Goal: Task Accomplishment & Management: Manage account settings

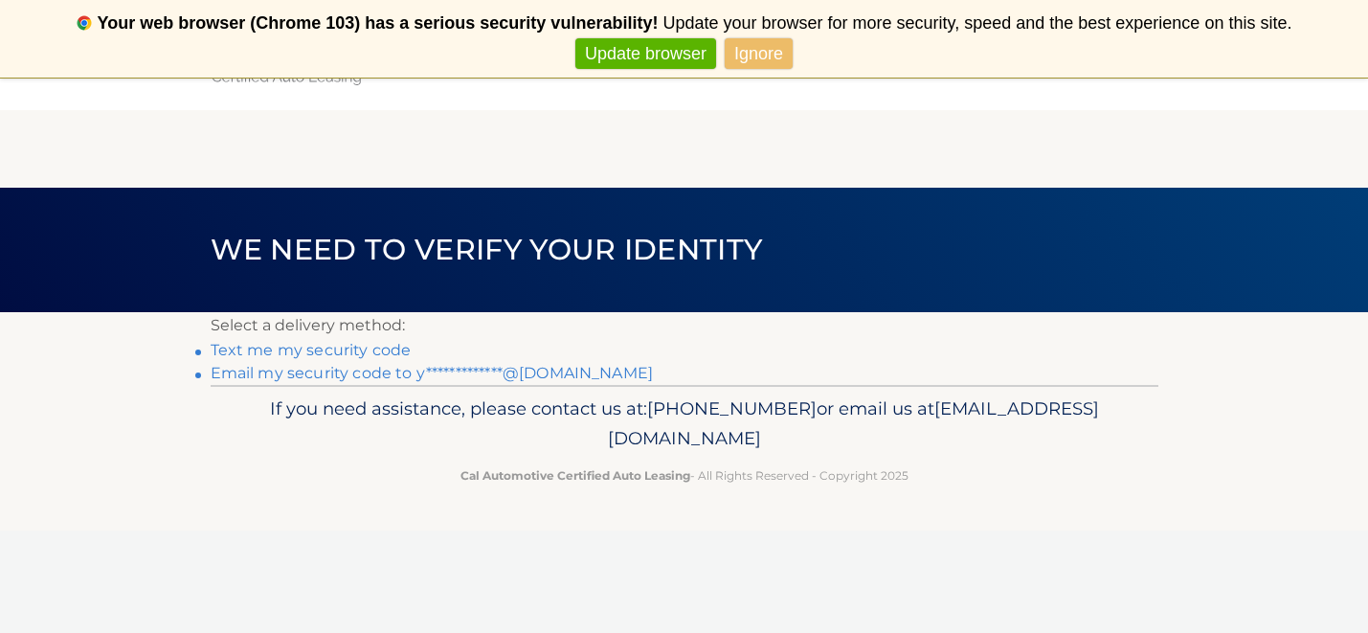
click at [530, 373] on link "**********" at bounding box center [432, 373] width 443 height 18
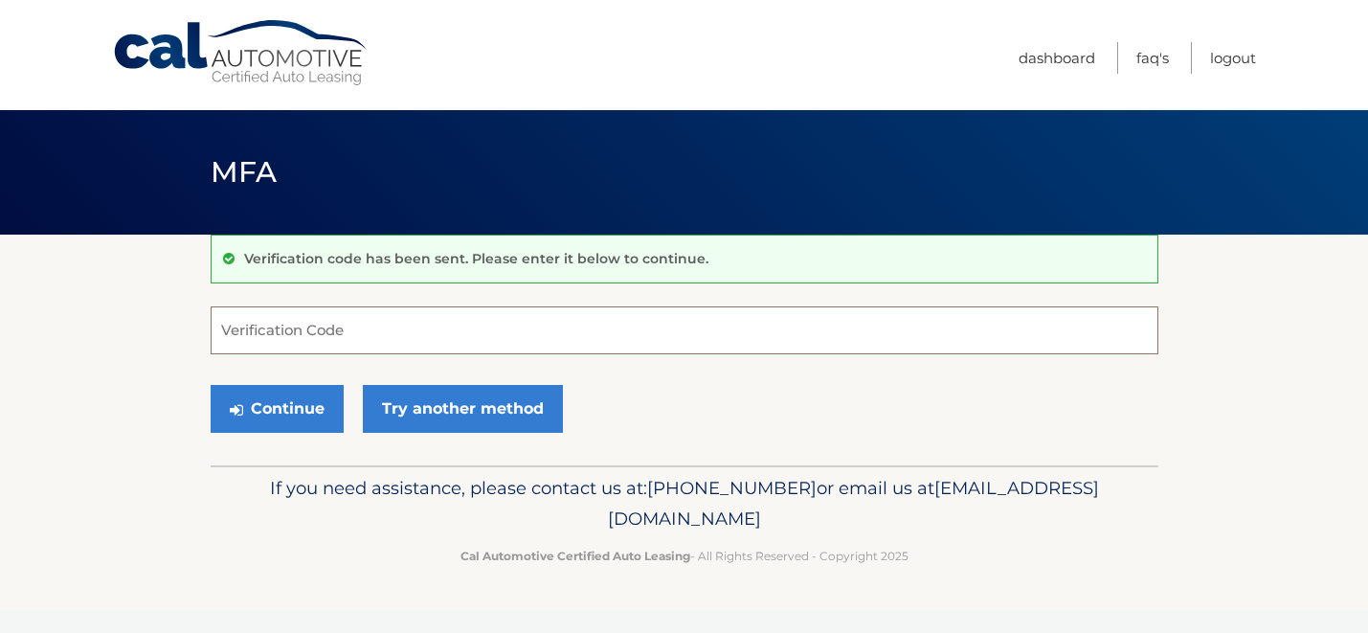
click at [426, 333] on input "Verification Code" at bounding box center [685, 330] width 948 height 48
click at [641, 335] on input "Verification Code" at bounding box center [685, 330] width 948 height 48
type input "844740"
click at [315, 407] on button "Continue" at bounding box center [277, 409] width 133 height 48
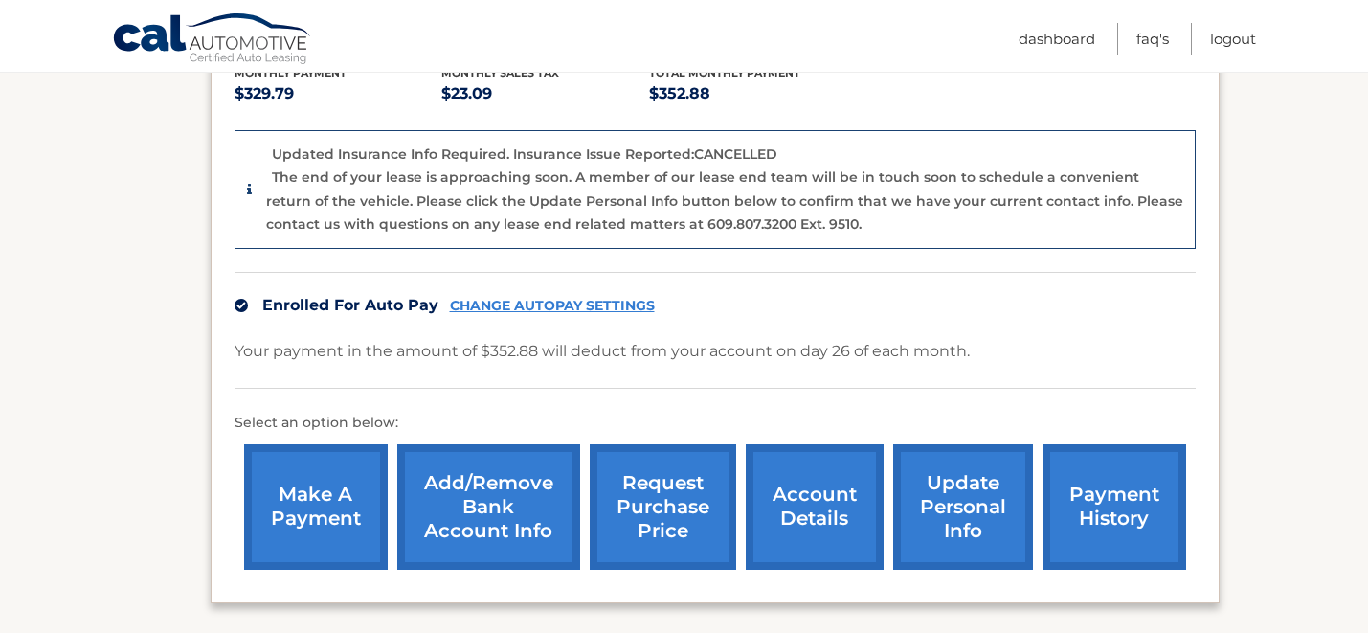
scroll to position [432, 0]
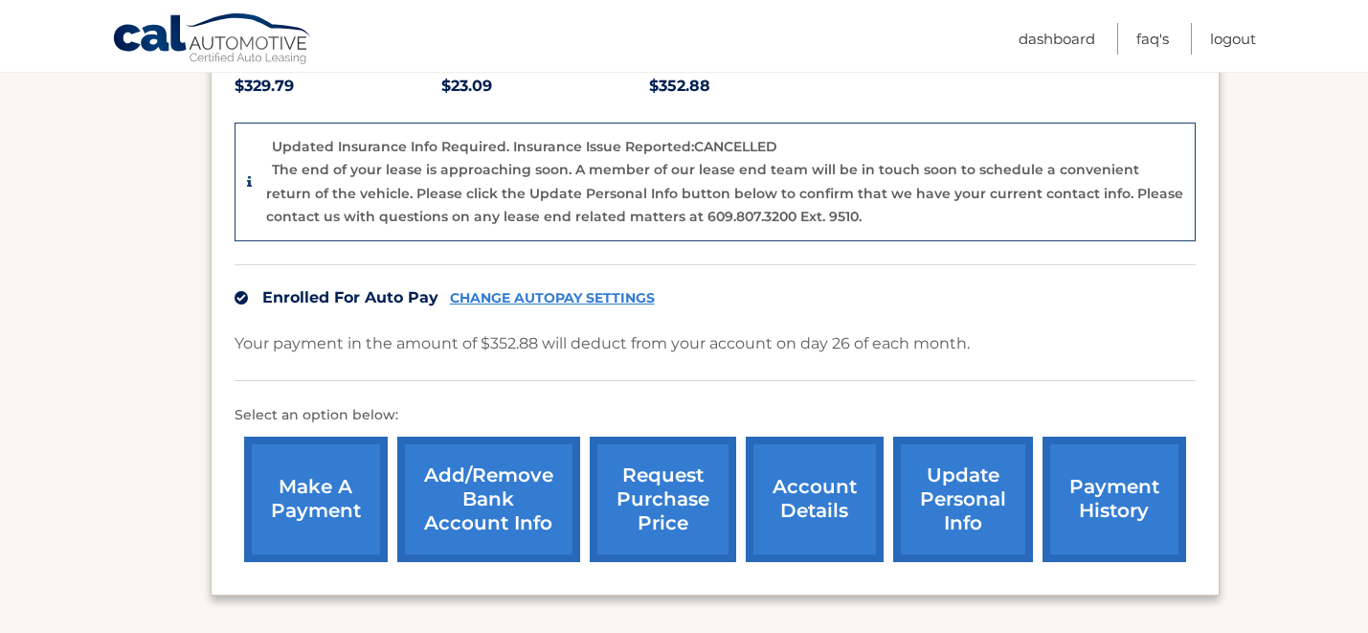
click at [1099, 474] on link "payment history" at bounding box center [1114, 498] width 144 height 125
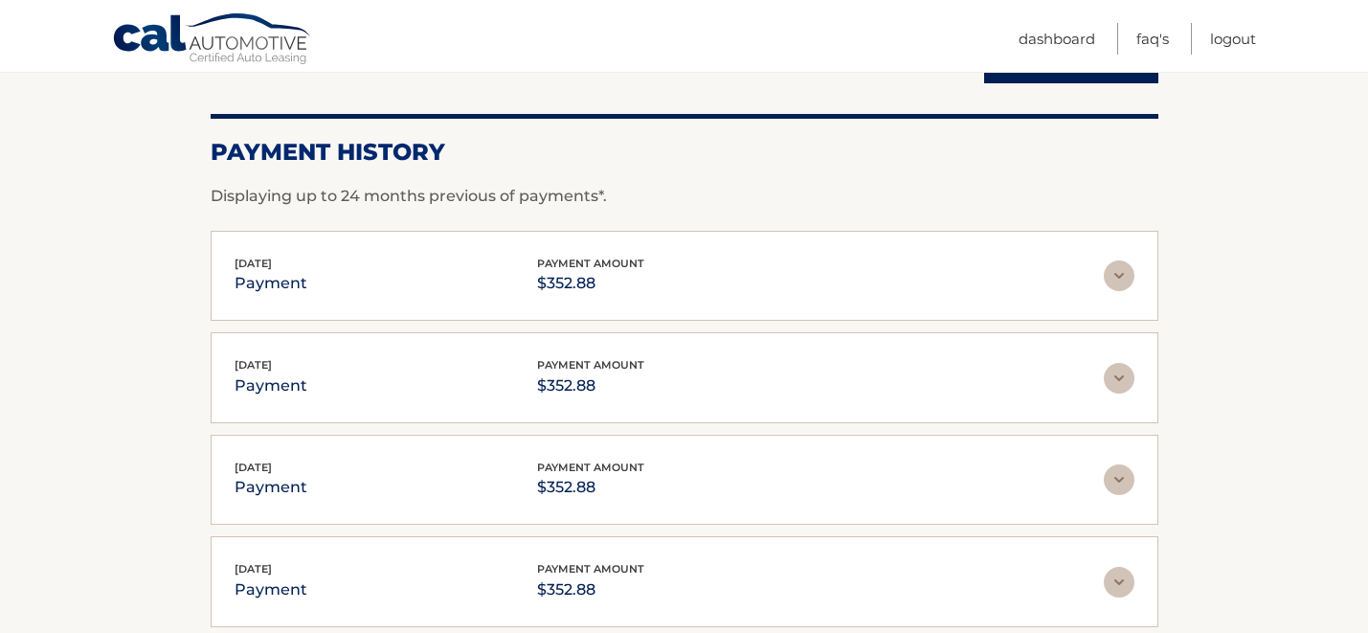
scroll to position [143, 0]
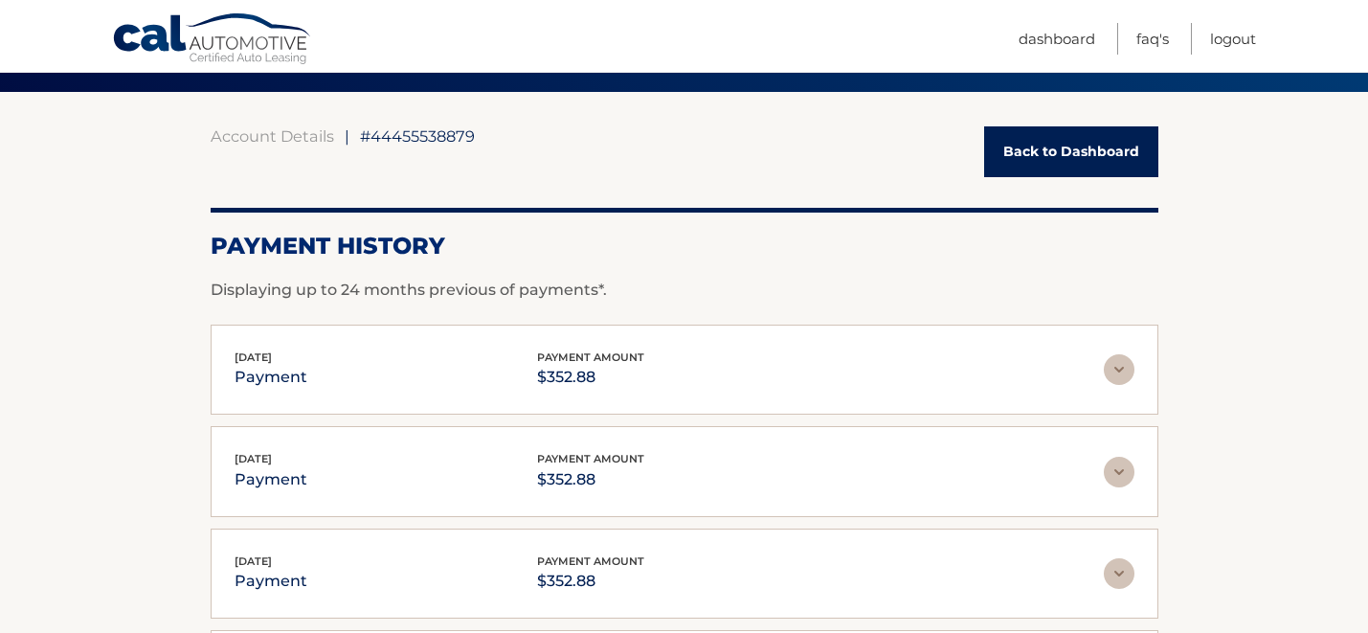
click at [1052, 153] on link "Back to Dashboard" at bounding box center [1071, 151] width 174 height 51
click at [1066, 154] on link "Back to Dashboard" at bounding box center [1071, 151] width 174 height 51
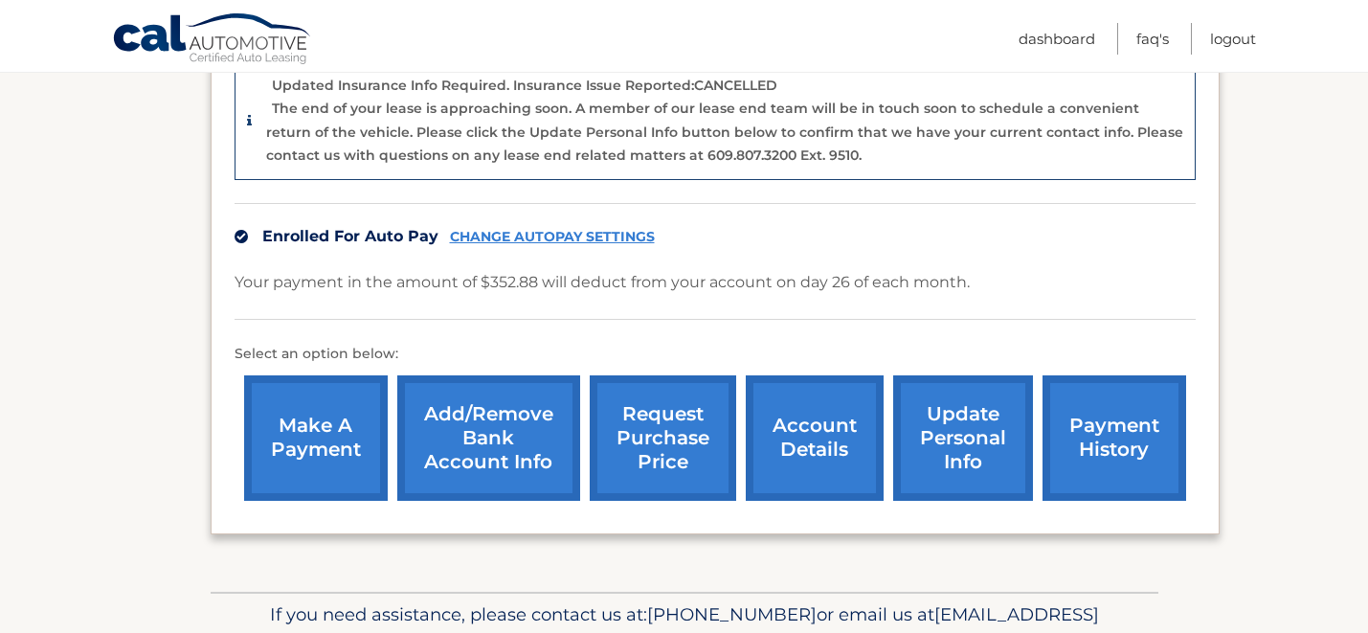
scroll to position [596, 0]
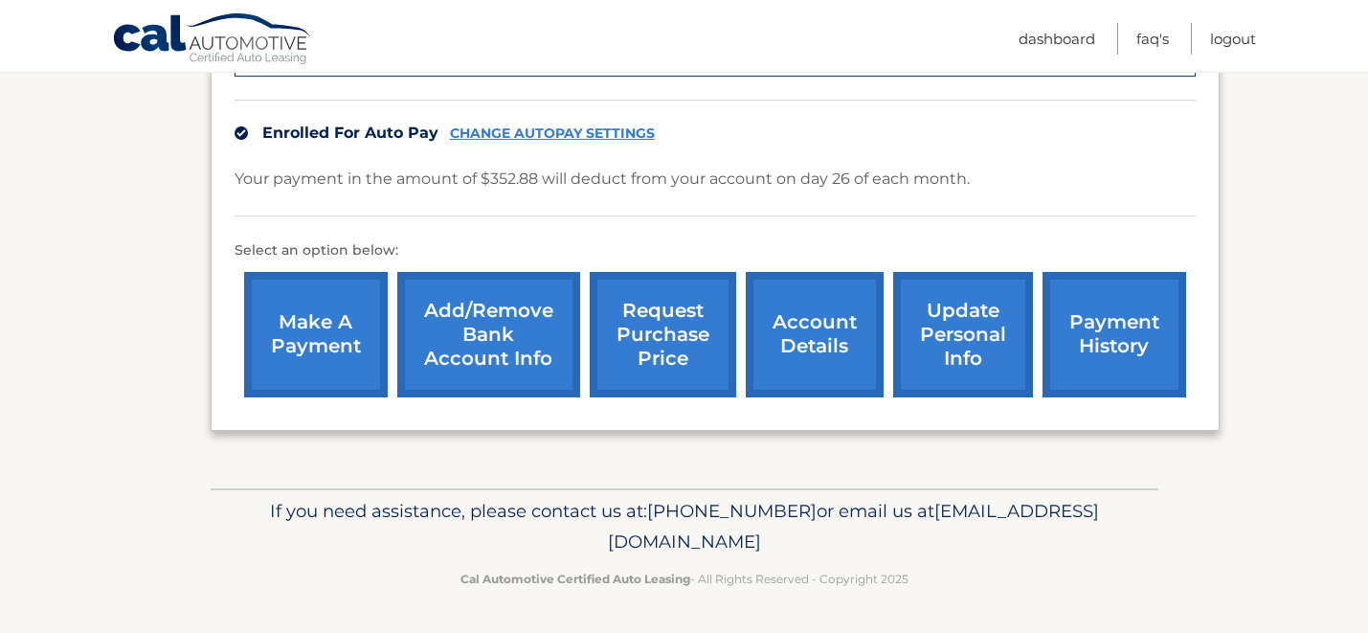
click at [684, 335] on link "request purchase price" at bounding box center [663, 334] width 146 height 125
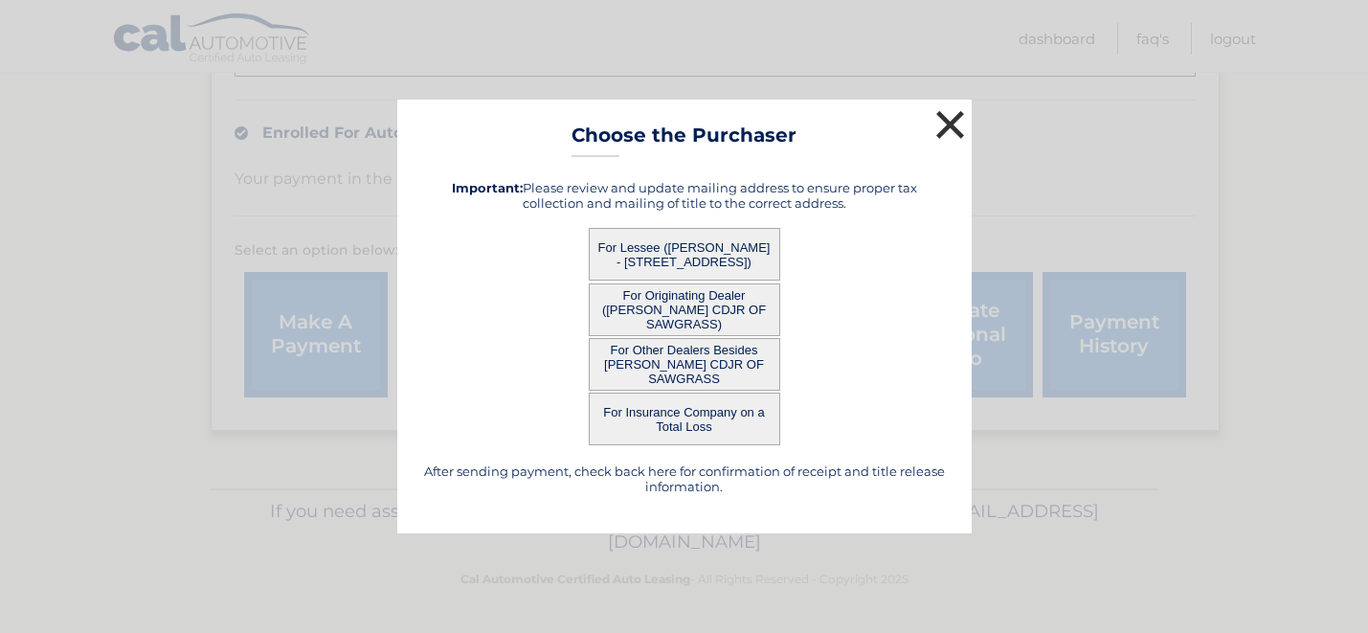
click at [958, 123] on button "×" at bounding box center [950, 124] width 38 height 38
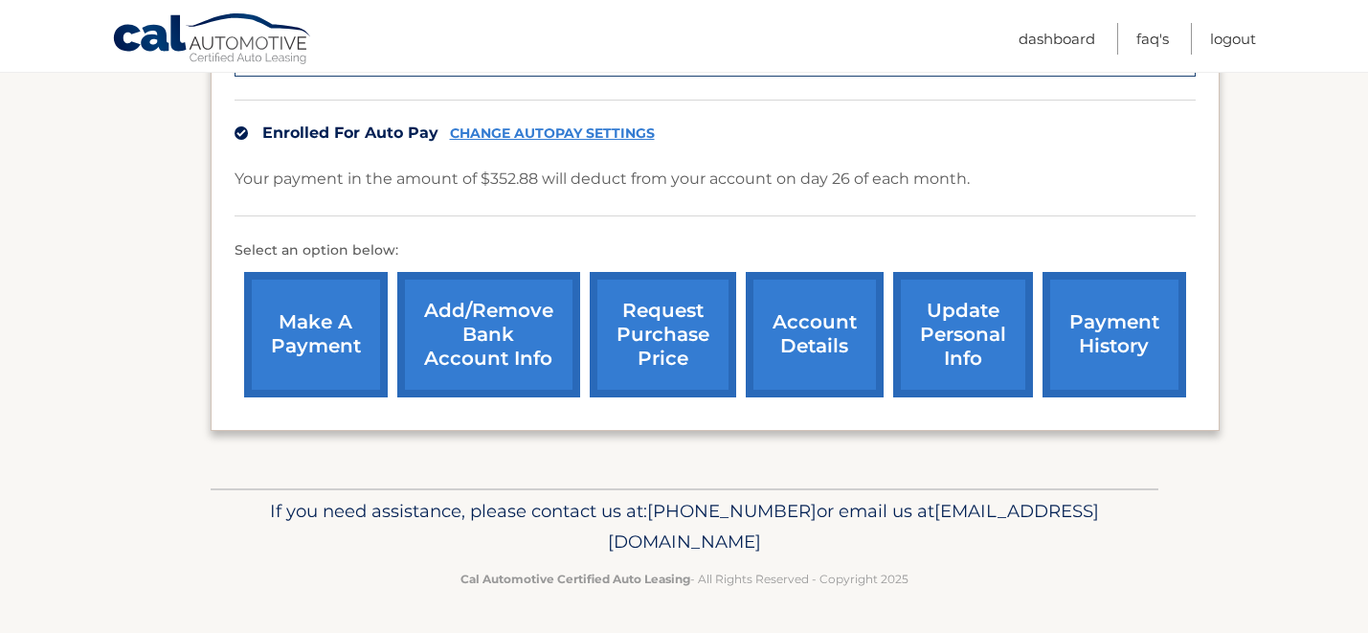
click at [816, 359] on link "account details" at bounding box center [815, 334] width 138 height 125
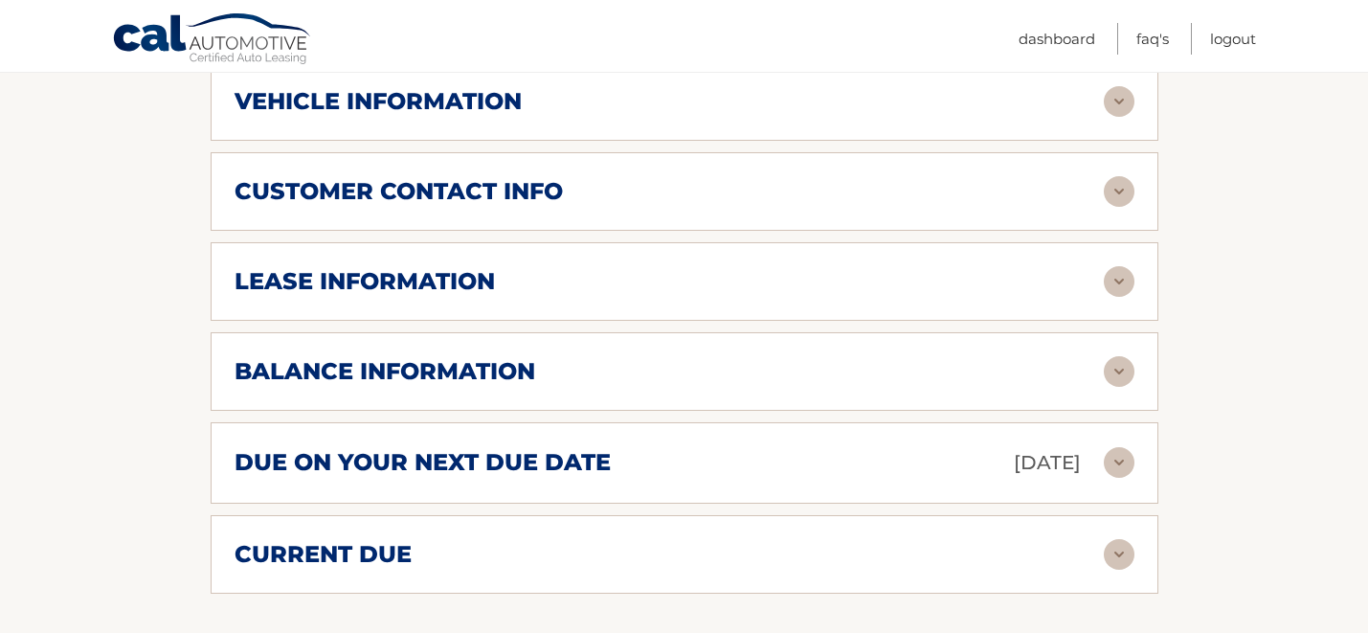
scroll to position [895, 0]
click at [1122, 355] on img at bounding box center [1119, 370] width 31 height 31
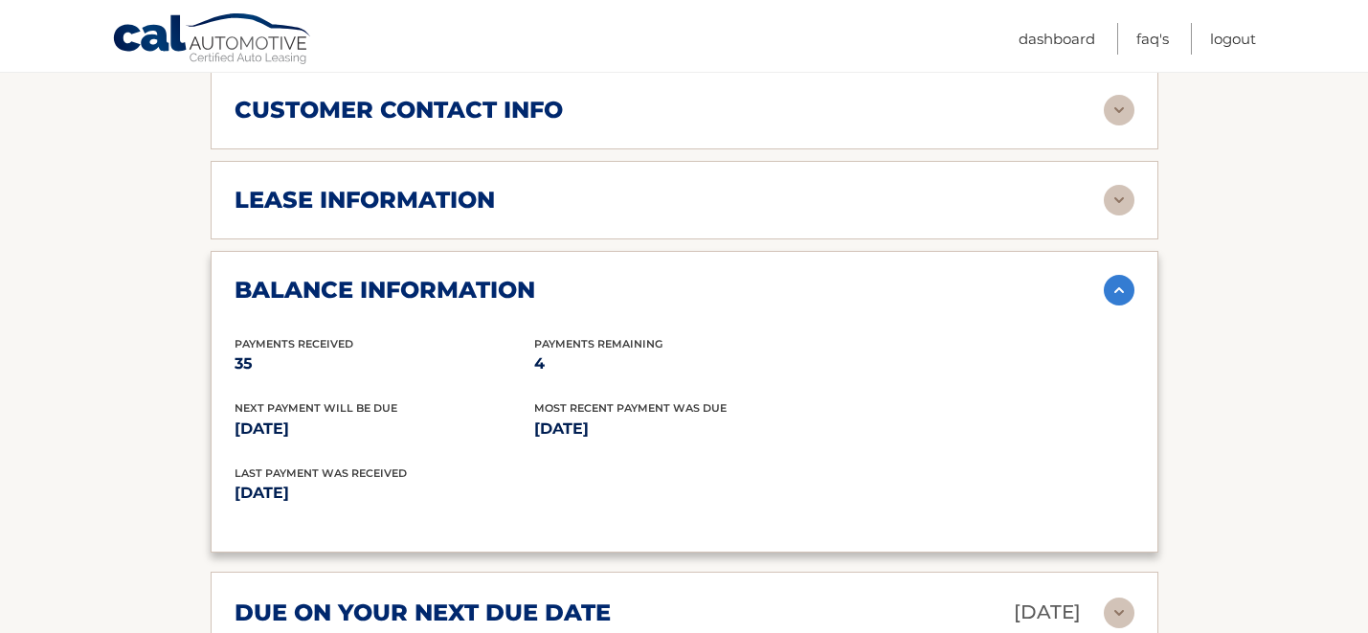
scroll to position [980, 0]
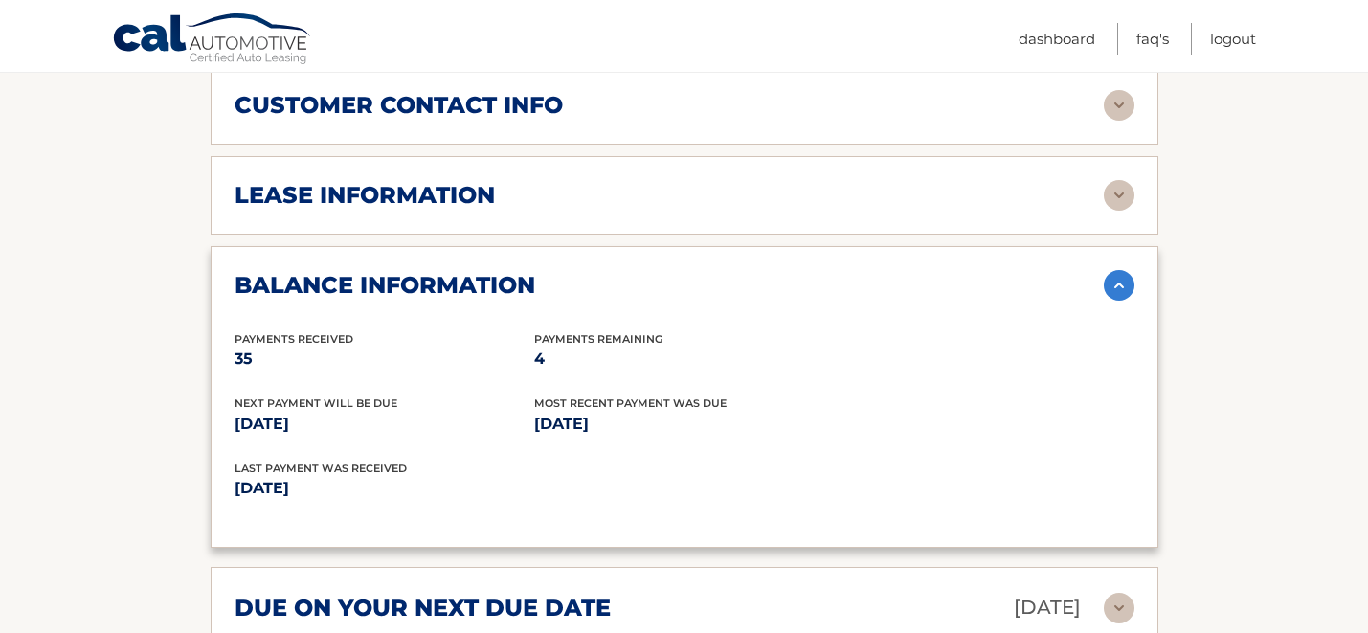
click at [1117, 270] on img at bounding box center [1119, 285] width 31 height 31
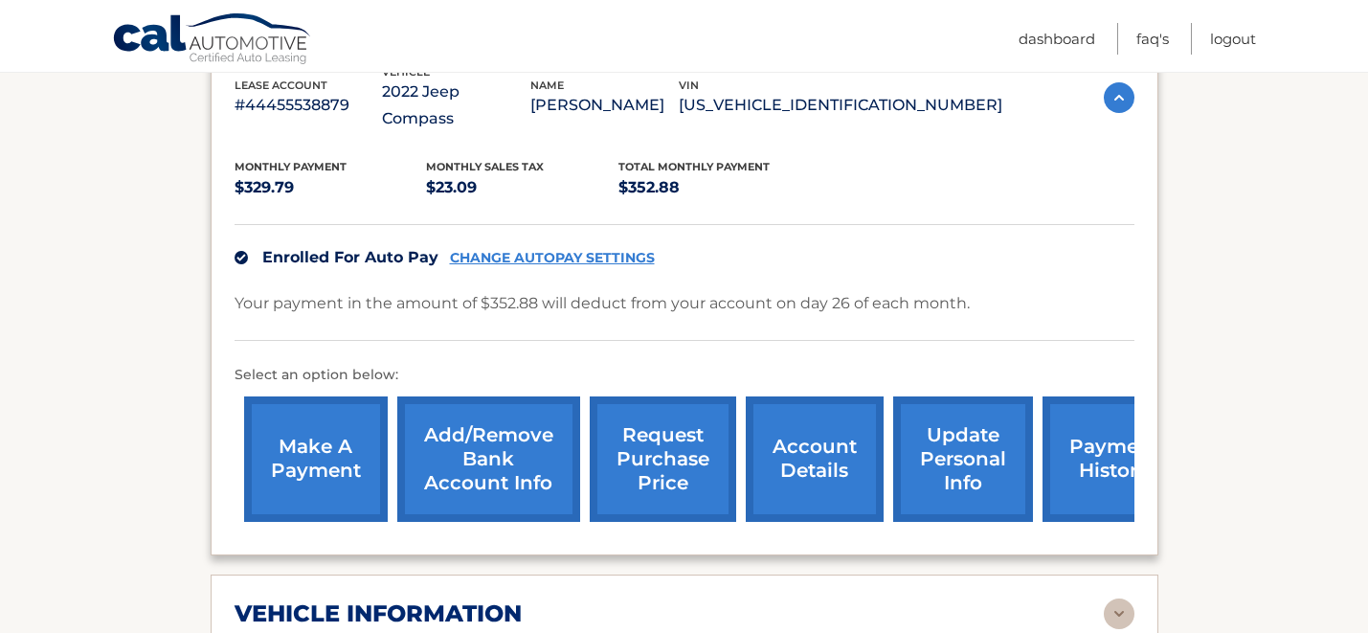
scroll to position [388, 0]
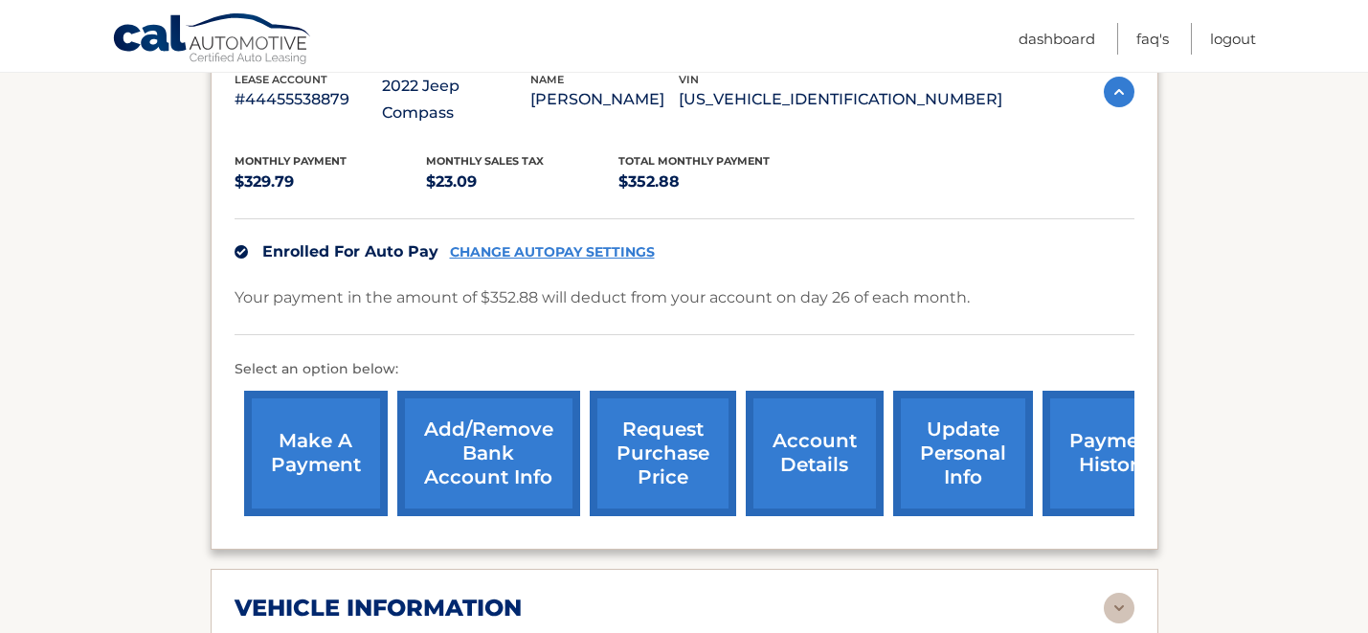
click at [794, 417] on link "account details" at bounding box center [815, 453] width 138 height 125
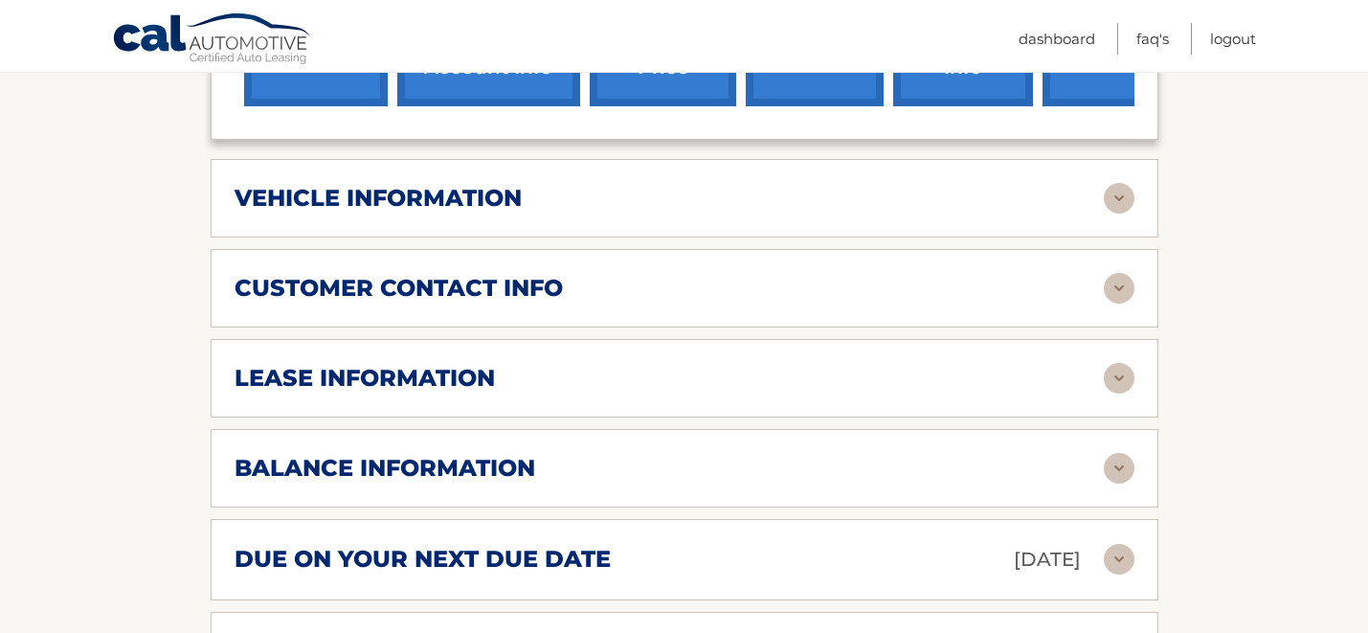
scroll to position [804, 0]
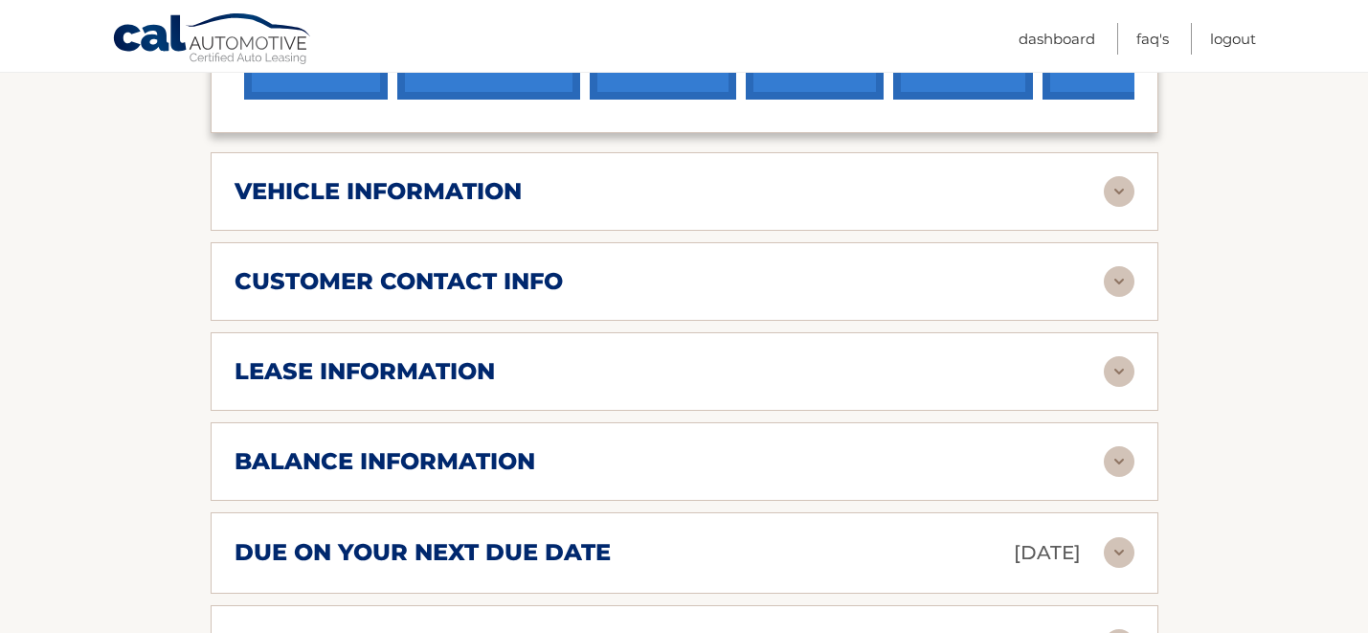
click at [845, 422] on div "balance information Payments Received 35 Payments Remaining 4 Next Payment will…" at bounding box center [685, 461] width 948 height 78
click at [1115, 446] on img at bounding box center [1119, 461] width 31 height 31
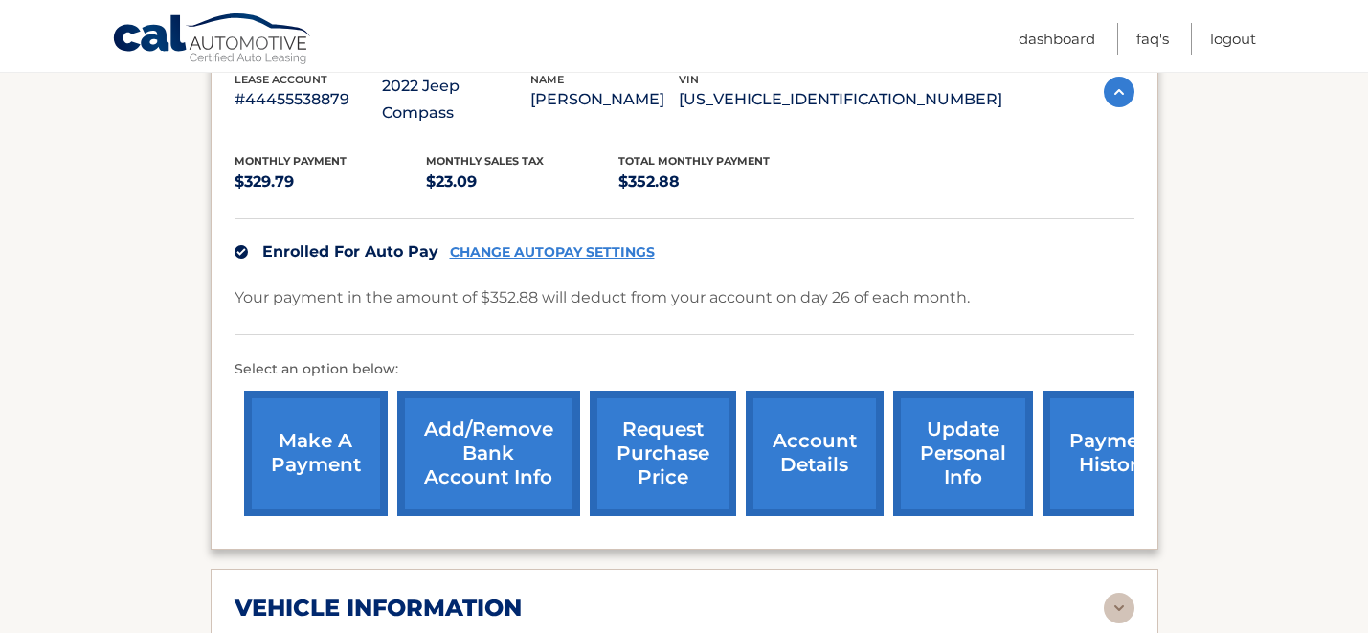
scroll to position [386, 0]
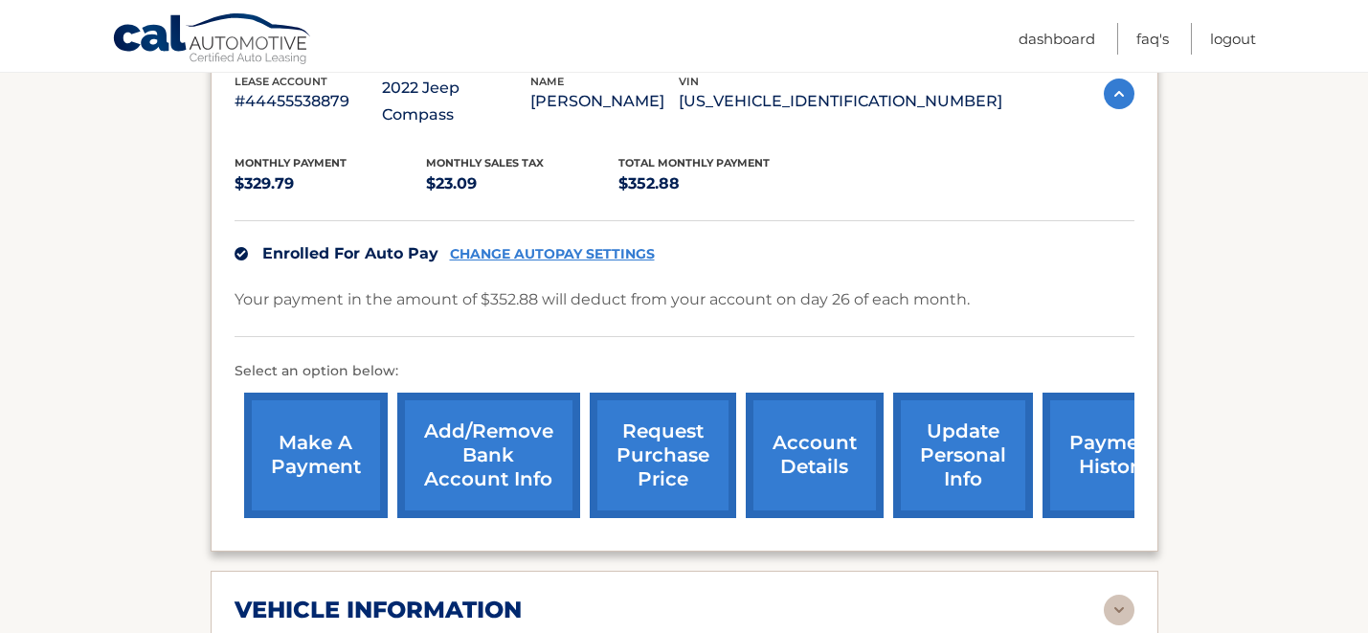
click at [657, 443] on link "request purchase price" at bounding box center [663, 454] width 146 height 125
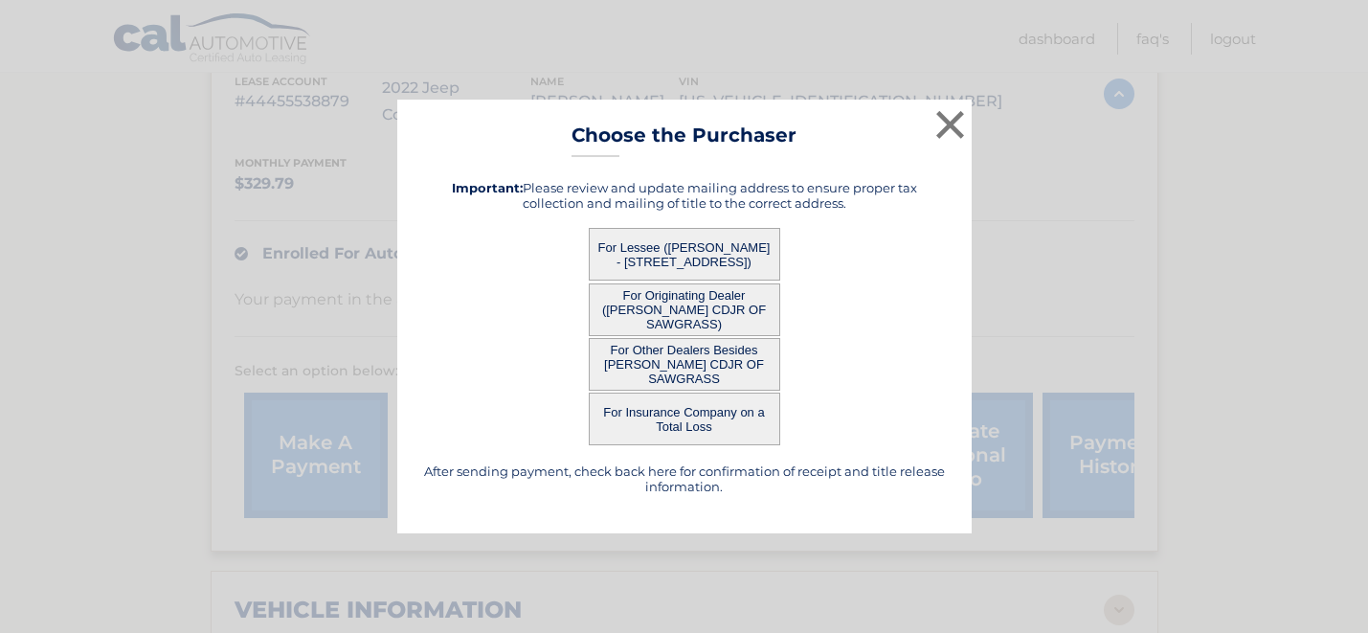
click at [663, 235] on button "For Lessee ([PERSON_NAME] - [STREET_ADDRESS])" at bounding box center [684, 254] width 191 height 53
click at [698, 259] on button "For Lessee ([PERSON_NAME] - [STREET_ADDRESS])" at bounding box center [684, 254] width 191 height 53
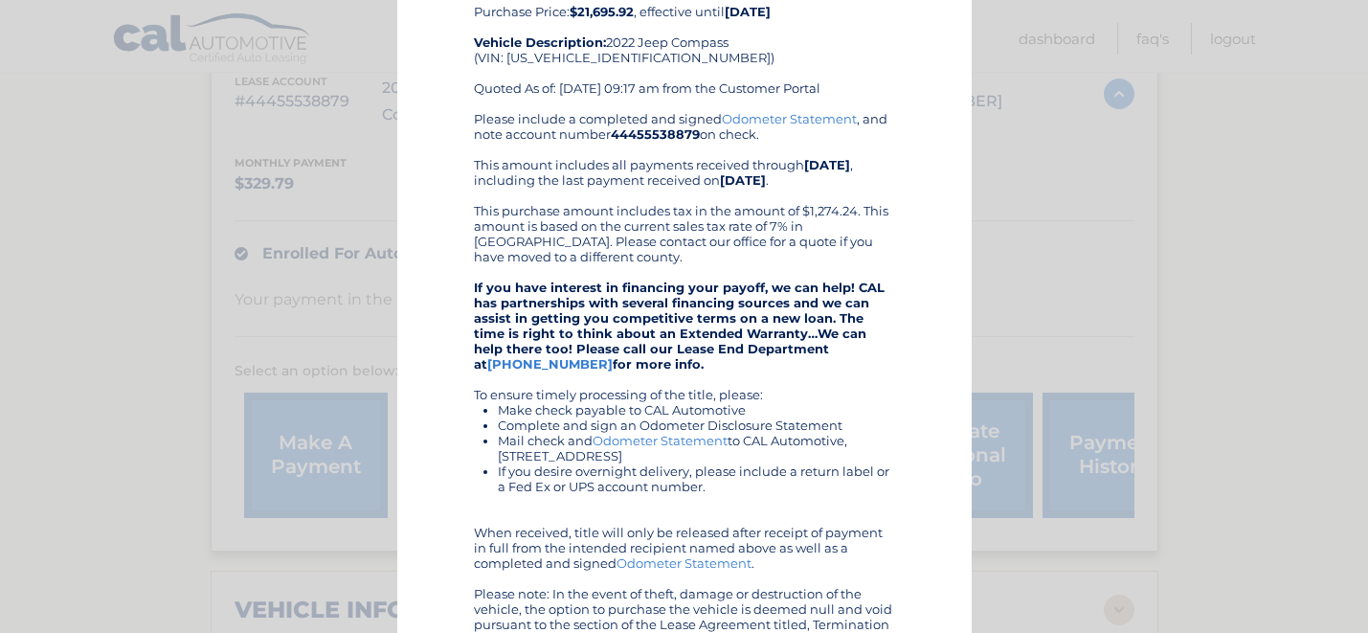
scroll to position [0, 0]
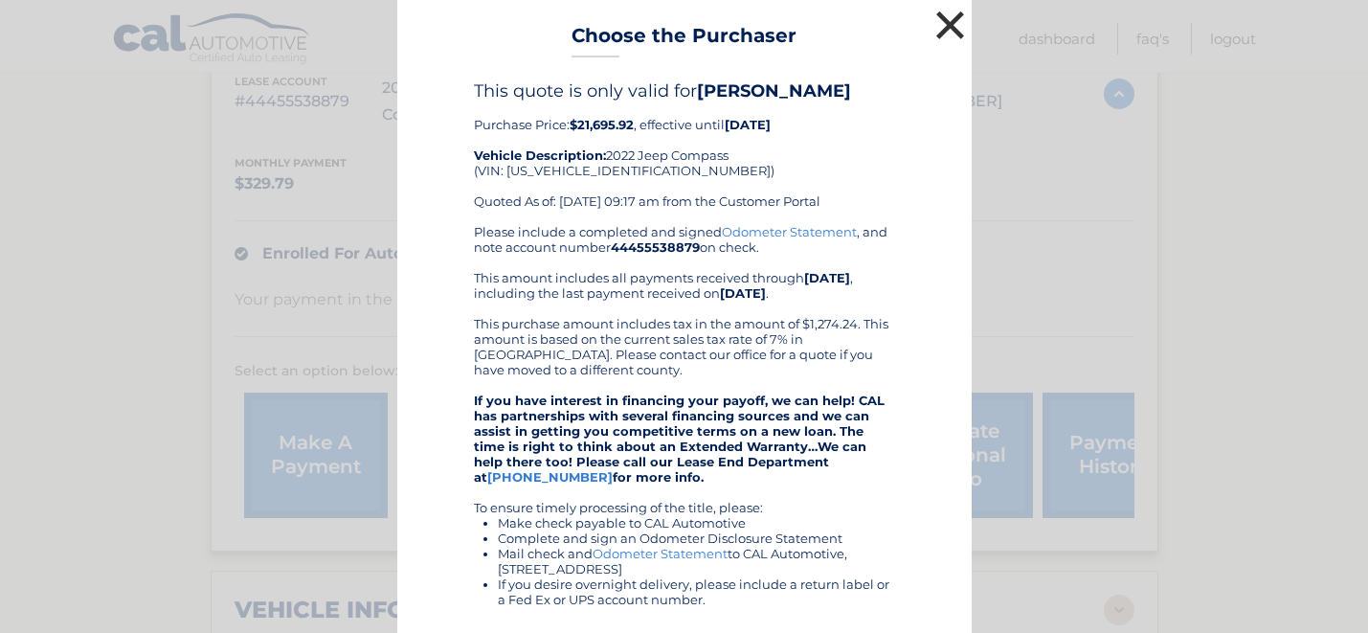
click at [946, 44] on button "×" at bounding box center [950, 25] width 38 height 38
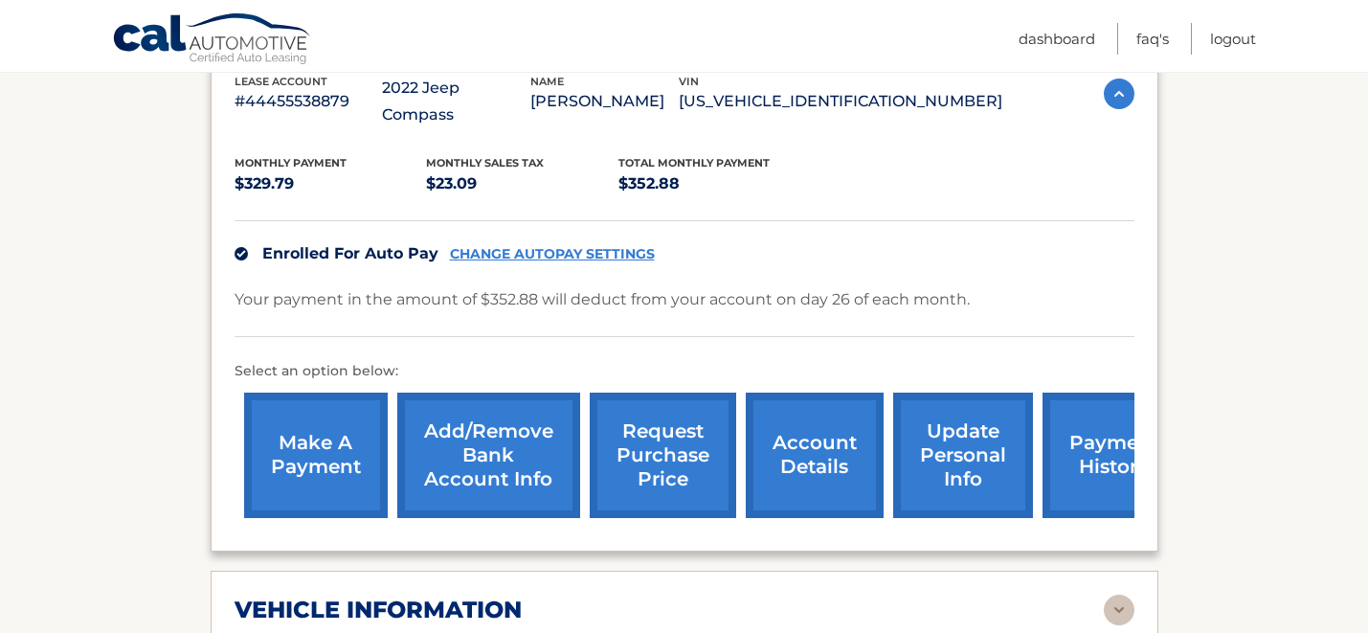
click at [652, 428] on link "request purchase price" at bounding box center [663, 454] width 146 height 125
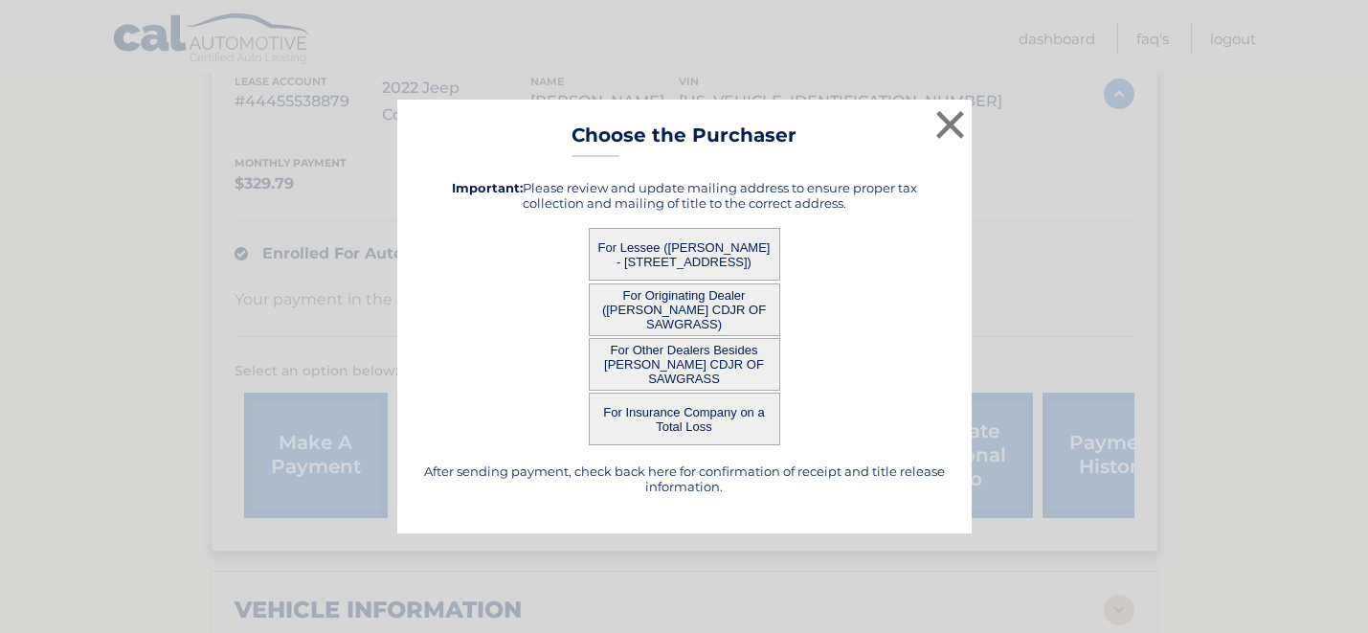
click at [724, 246] on button "For Lessee ([PERSON_NAME] - [STREET_ADDRESS])" at bounding box center [684, 254] width 191 height 53
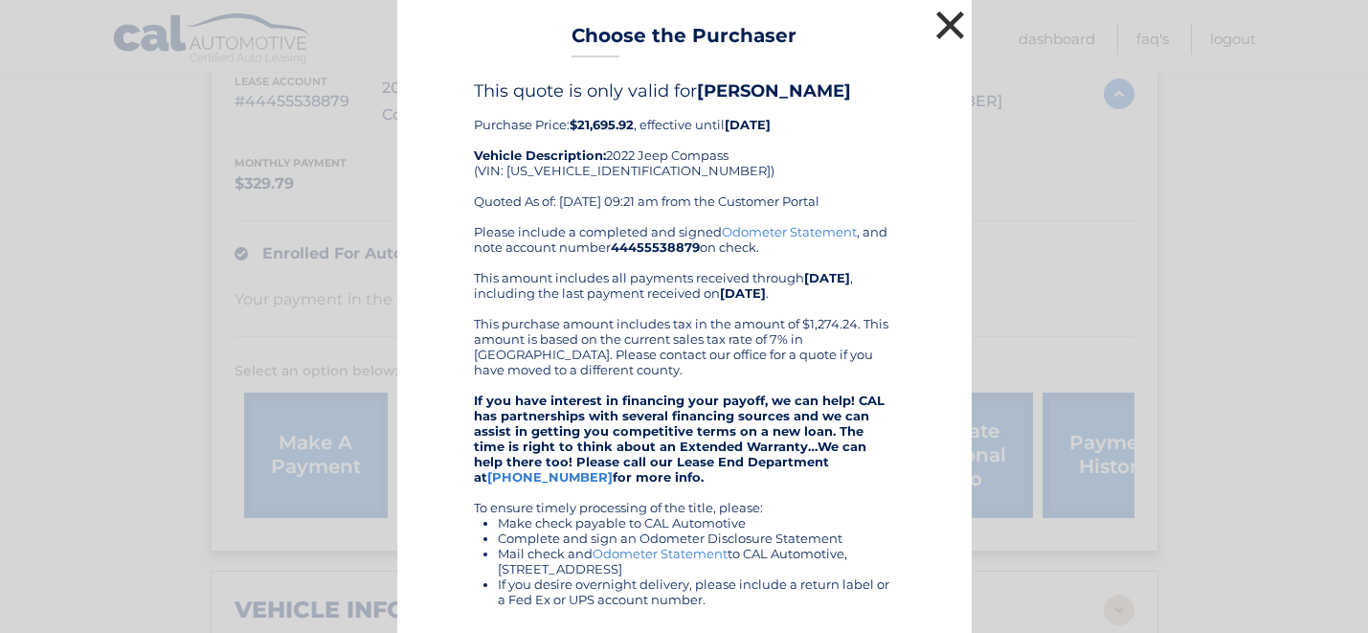
click at [957, 23] on button "×" at bounding box center [950, 25] width 38 height 38
